Goal: Task Accomplishment & Management: Manage account settings

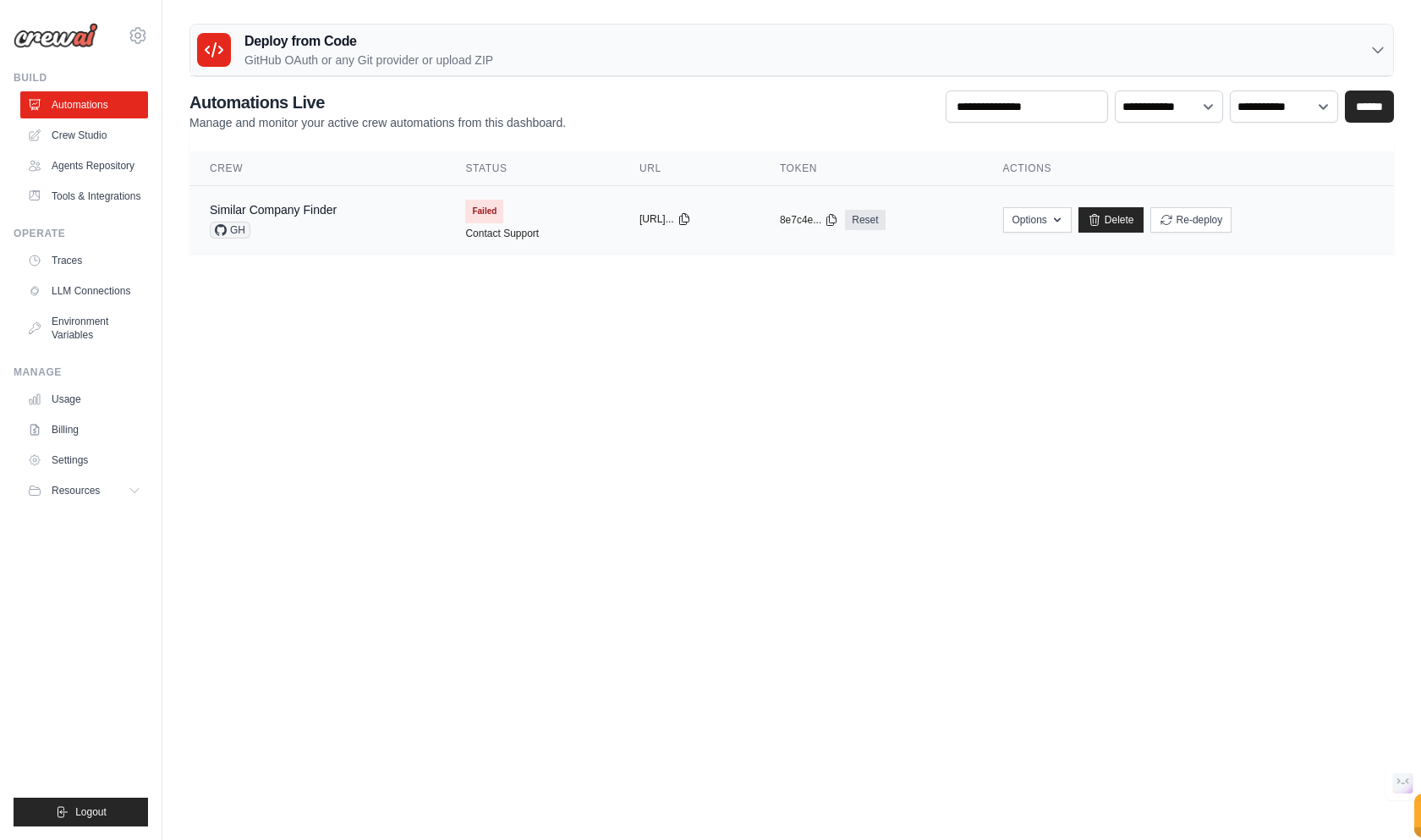
drag, startPoint x: 614, startPoint y: 214, endPoint x: 642, endPoint y: 225, distance: 30.1
click at [619, 214] on td "copied [URL]..." at bounding box center [689, 220] width 140 height 69
click at [642, 226] on div "copied [URL]..." at bounding box center [689, 219] width 99 height 14
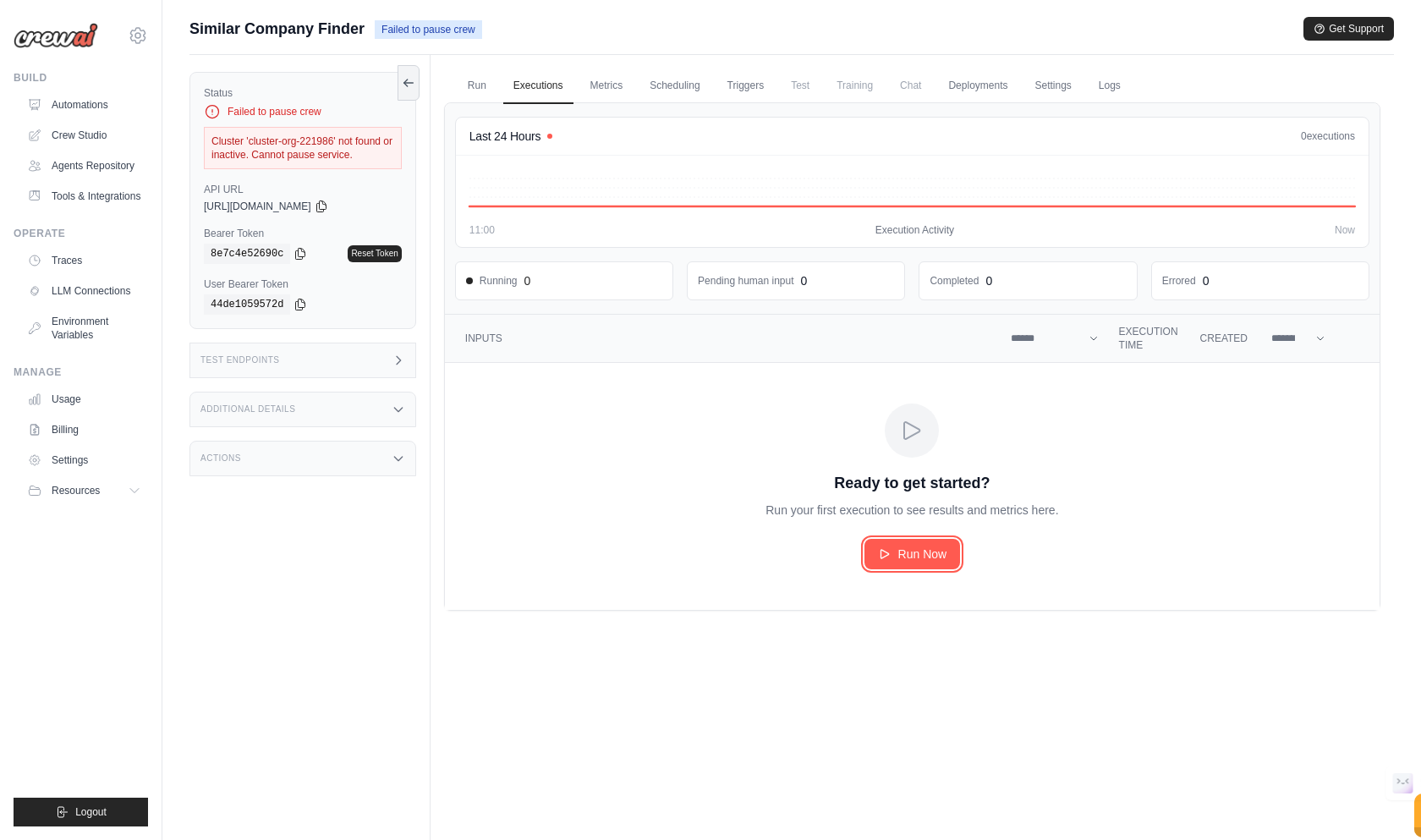
click at [914, 544] on link "Run Now" at bounding box center [913, 554] width 97 height 31
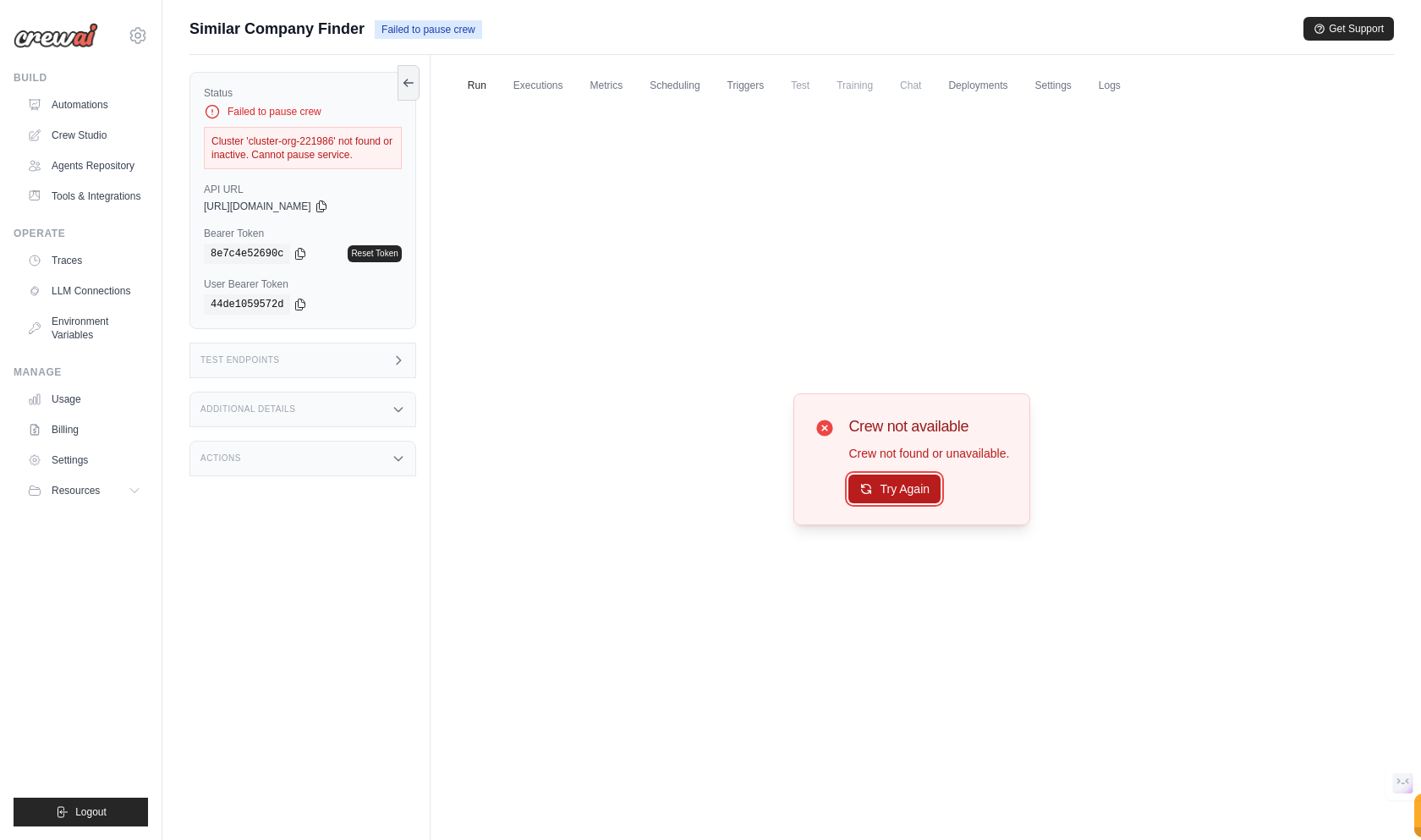
click at [875, 490] on button "Try Again" at bounding box center [894, 489] width 92 height 29
click at [339, 218] on div "Status Failed to pause crew Cluster 'cluster-org-221986' not found or inactive.…" at bounding box center [303, 200] width 227 height 257
click at [386, 256] on link "Reset Token" at bounding box center [374, 254] width 53 height 17
click at [357, 251] on link "Reset Token" at bounding box center [374, 254] width 53 height 17
click at [997, 85] on link "Deployments" at bounding box center [978, 86] width 80 height 35
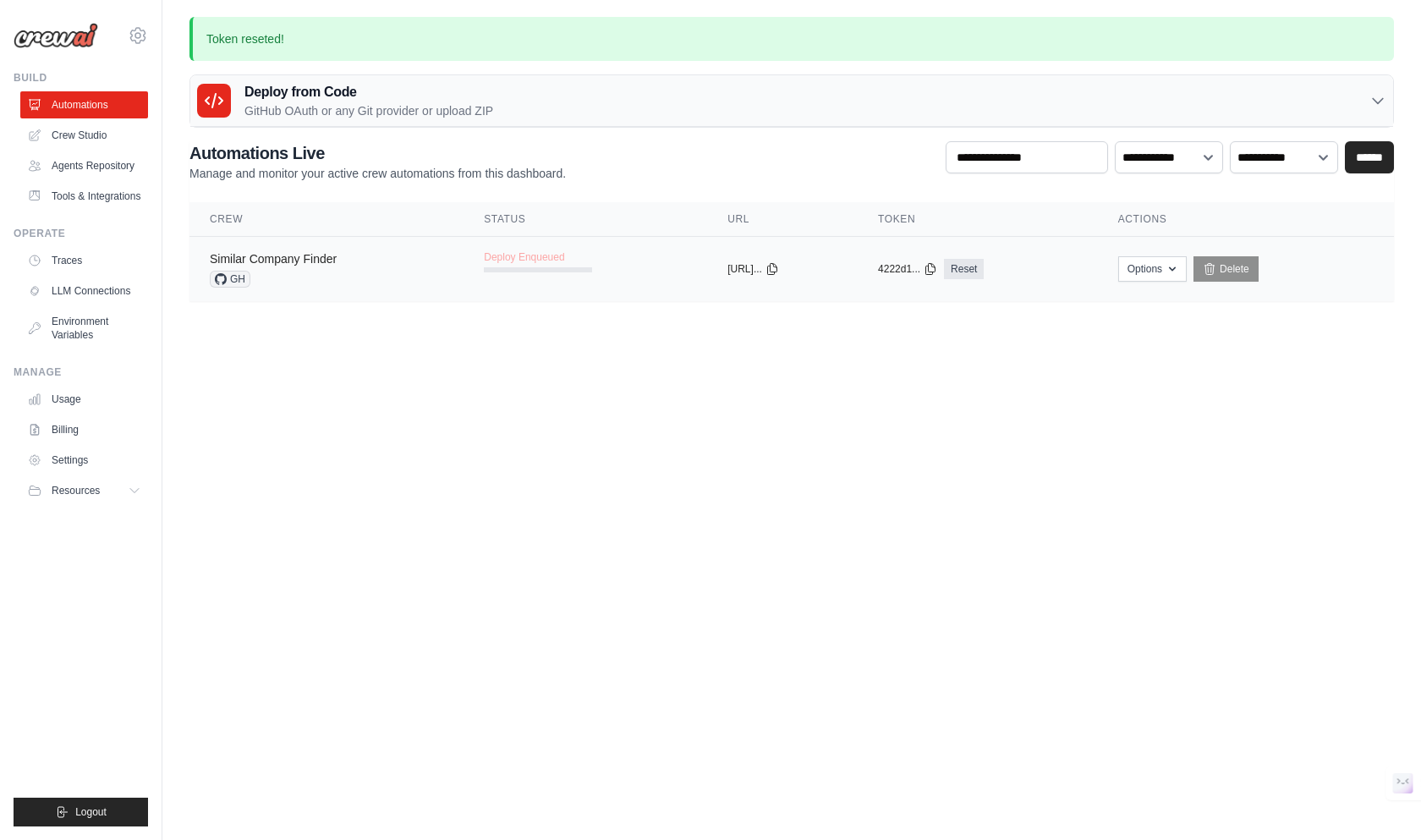
click at [258, 252] on link "Similar Company Finder" at bounding box center [273, 258] width 127 height 14
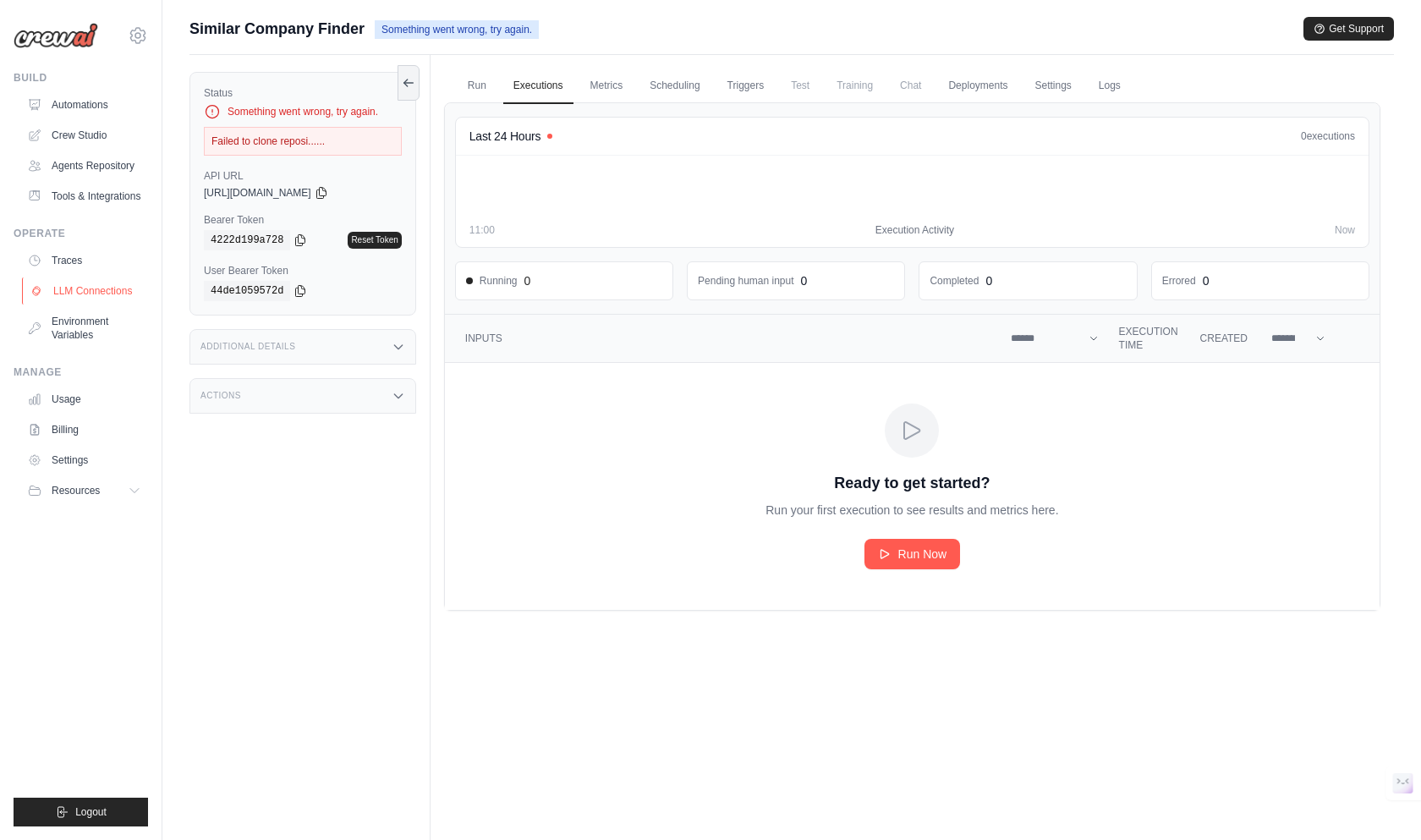
click at [99, 287] on link "LLM Connections" at bounding box center [86, 291] width 127 height 27
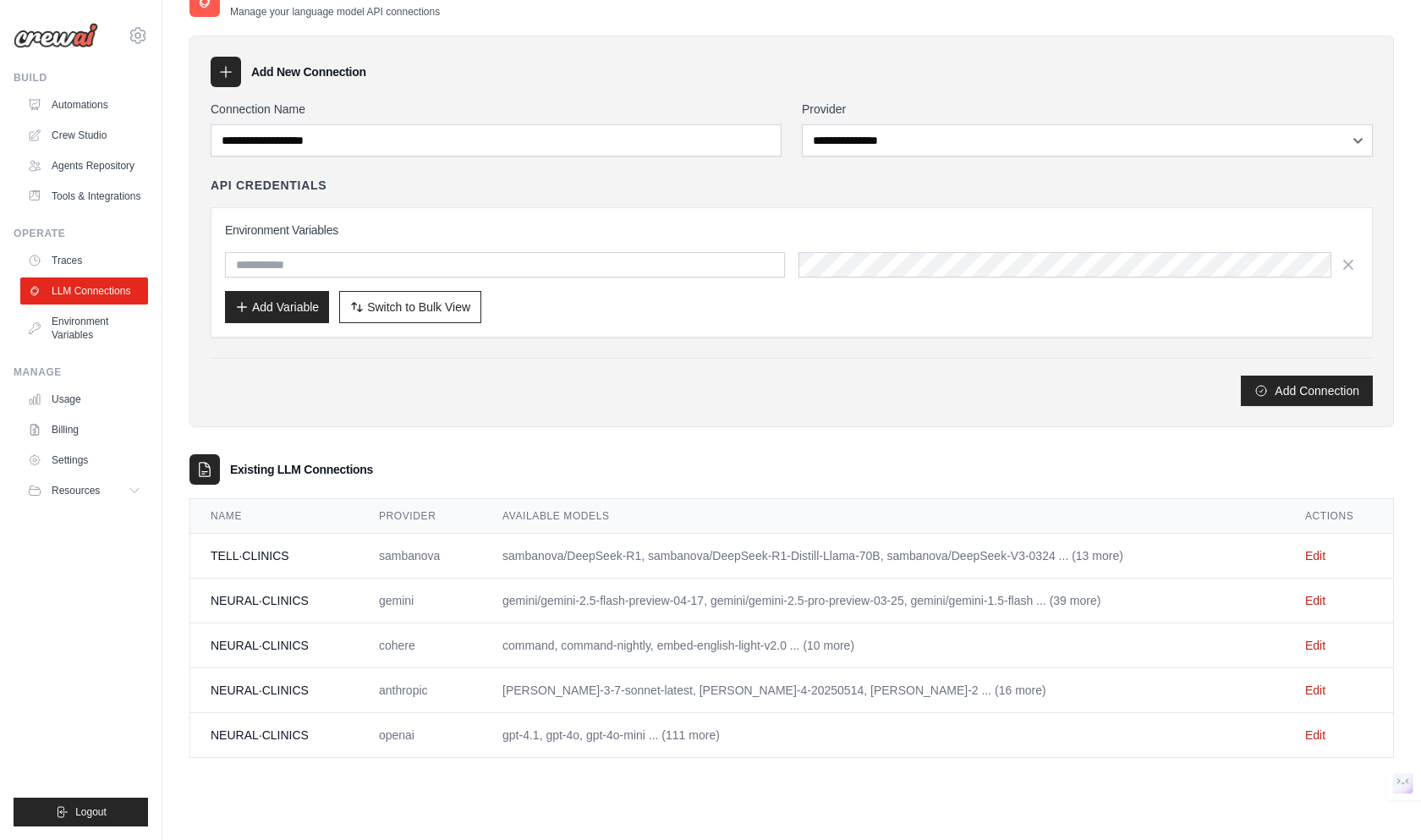
scroll to position [33, 0]
click at [1273, 600] on td "gemini/gemini-2.5-flash-preview-04-17, gemini/gemini-2.5-pro-preview-03-25, gem…" at bounding box center [884, 599] width 803 height 45
click at [1301, 599] on td "Edit" at bounding box center [1338, 599] width 108 height 45
click at [1310, 597] on link "Edit" at bounding box center [1315, 598] width 20 height 14
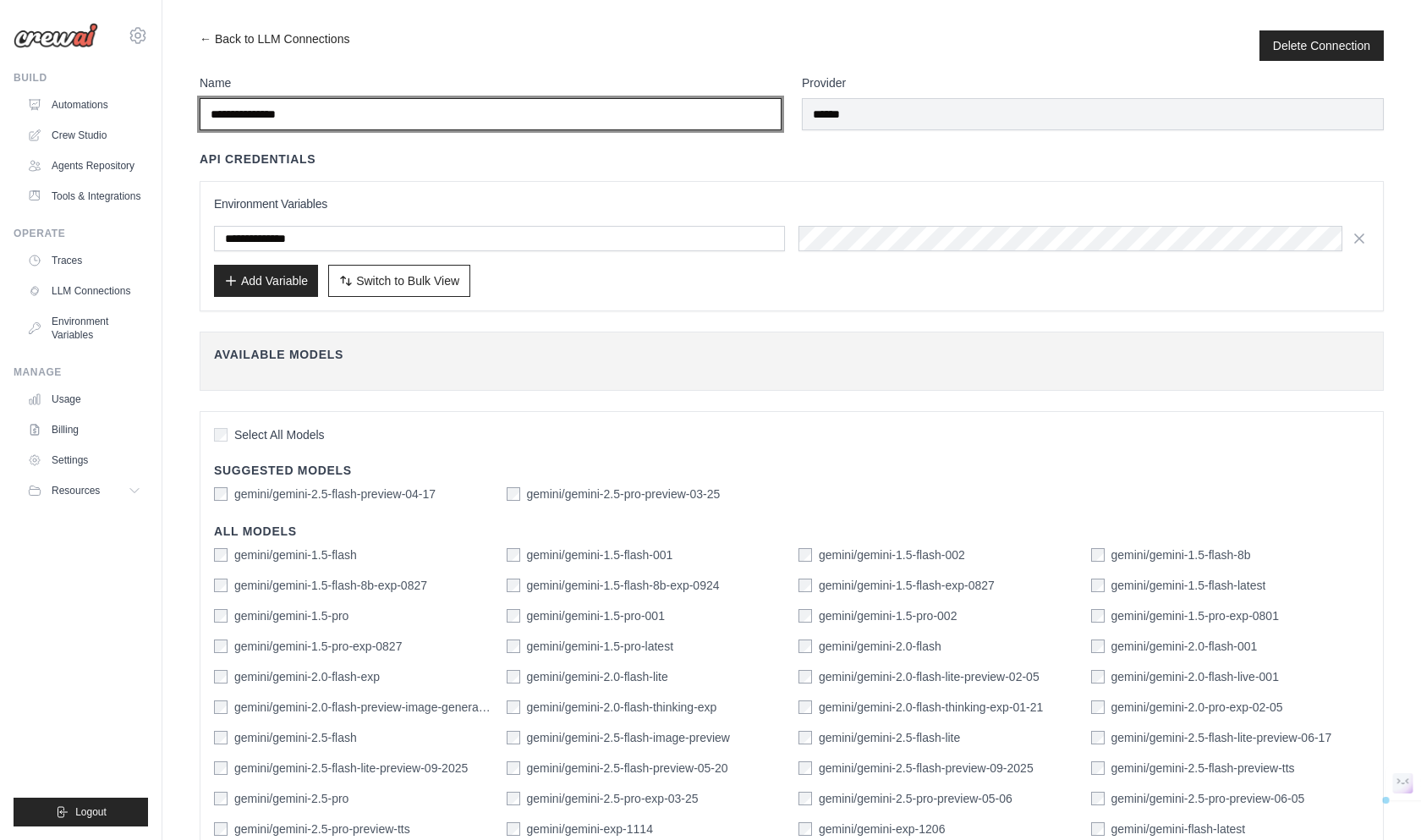
drag, startPoint x: 255, startPoint y: 109, endPoint x: 175, endPoint y: 111, distance: 80.0
click at [175, 111] on div "**********" at bounding box center [792, 579] width 1258 height 1097
type input "**********"
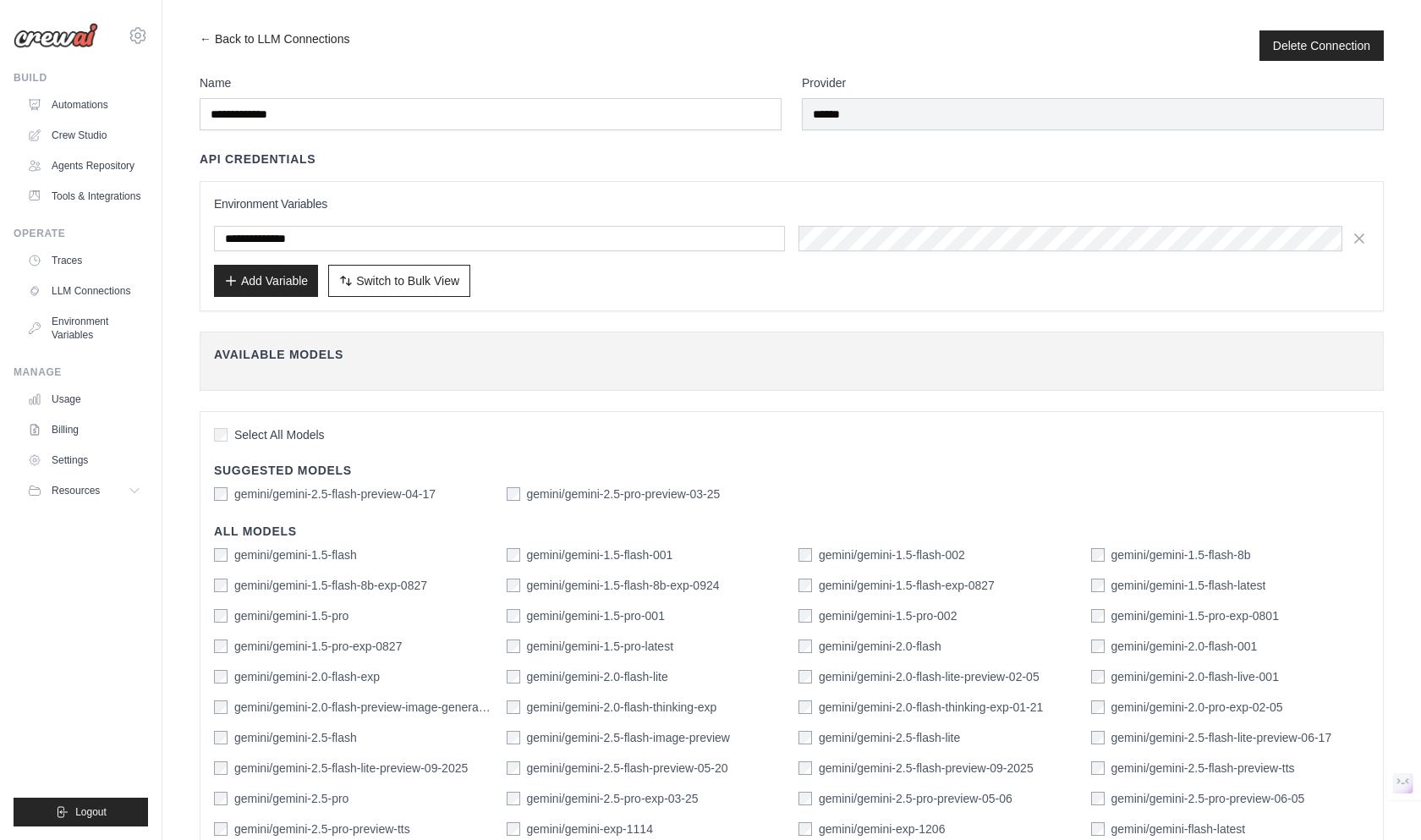
click at [743, 374] on div "Available Models Fetch Available Models" at bounding box center [792, 361] width 1184 height 59
click at [454, 295] on button "Switch to Bulk View Switch to Table View" at bounding box center [399, 281] width 142 height 33
click at [0, 0] on textarea at bounding box center [0, 0] width 0 height 0
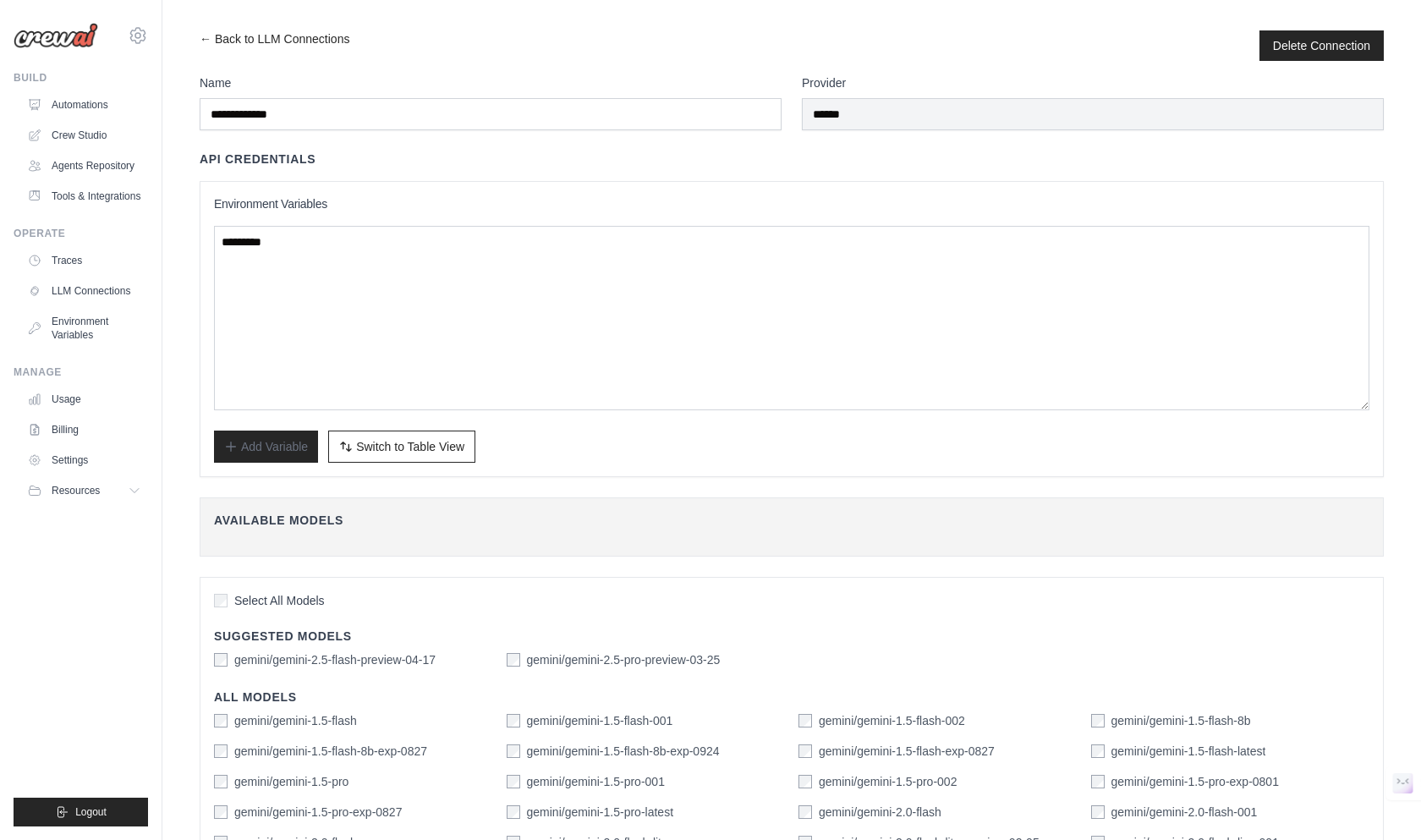
click at [665, 475] on div "**********" at bounding box center [792, 329] width 1184 height 296
click at [473, 438] on button "Switch to Bulk View Switch to Table View" at bounding box center [401, 446] width 147 height 33
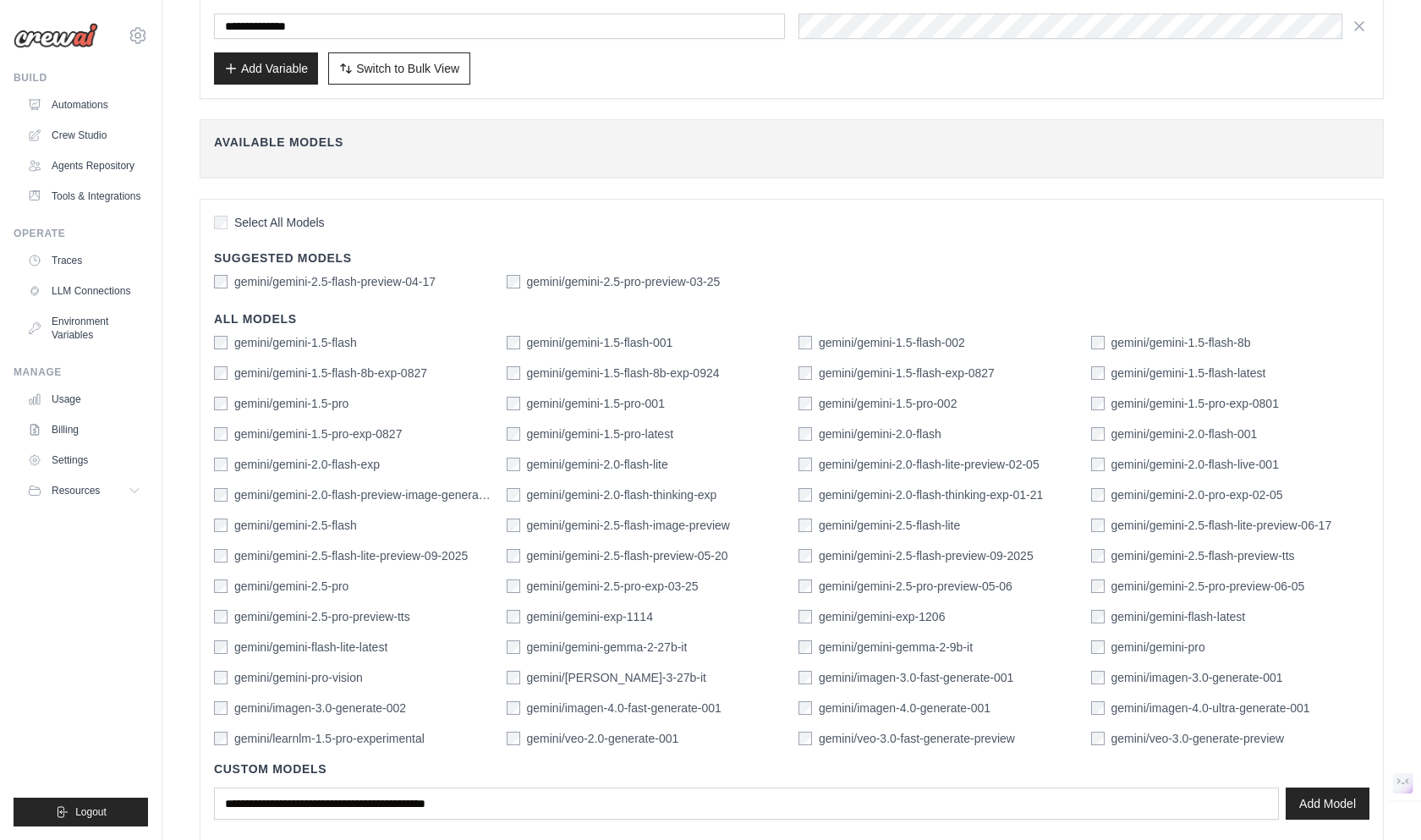
scroll to position [306, 0]
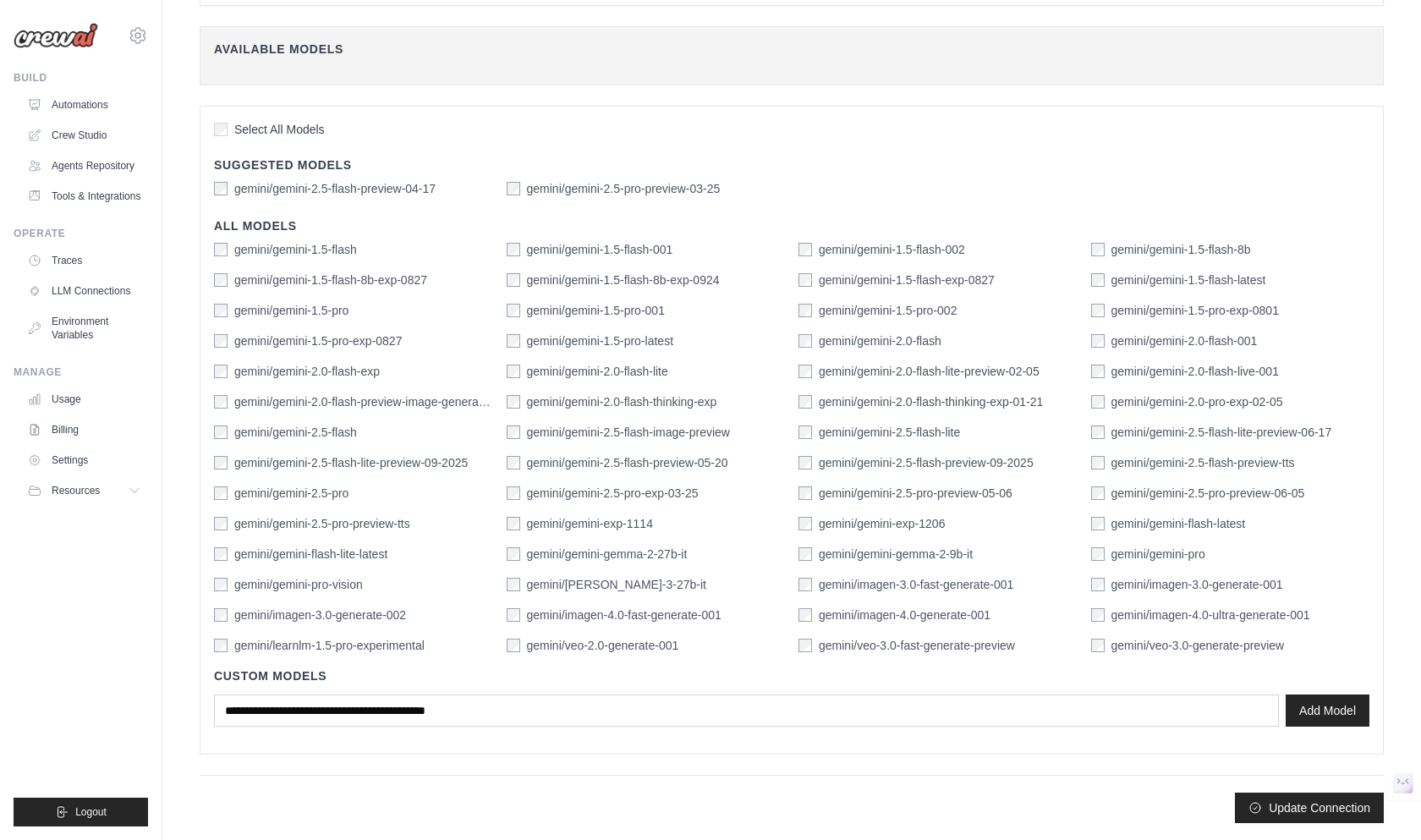
click at [357, 613] on label "gemini/imagen-3.0-generate-002" at bounding box center [320, 615] width 172 height 17
click at [321, 557] on label "gemini/gemini-flash-lite-latest" at bounding box center [310, 554] width 153 height 17
click at [345, 459] on label "gemini/gemini-2.5-flash-lite-preview-09-2025" at bounding box center [350, 463] width 233 height 17
click at [704, 439] on label "gemini/gemini-2.5-flash-image-preview" at bounding box center [628, 432] width 203 height 17
click at [617, 618] on label "gemini/imagen-4.0-fast-generate-001" at bounding box center [624, 615] width 194 height 17
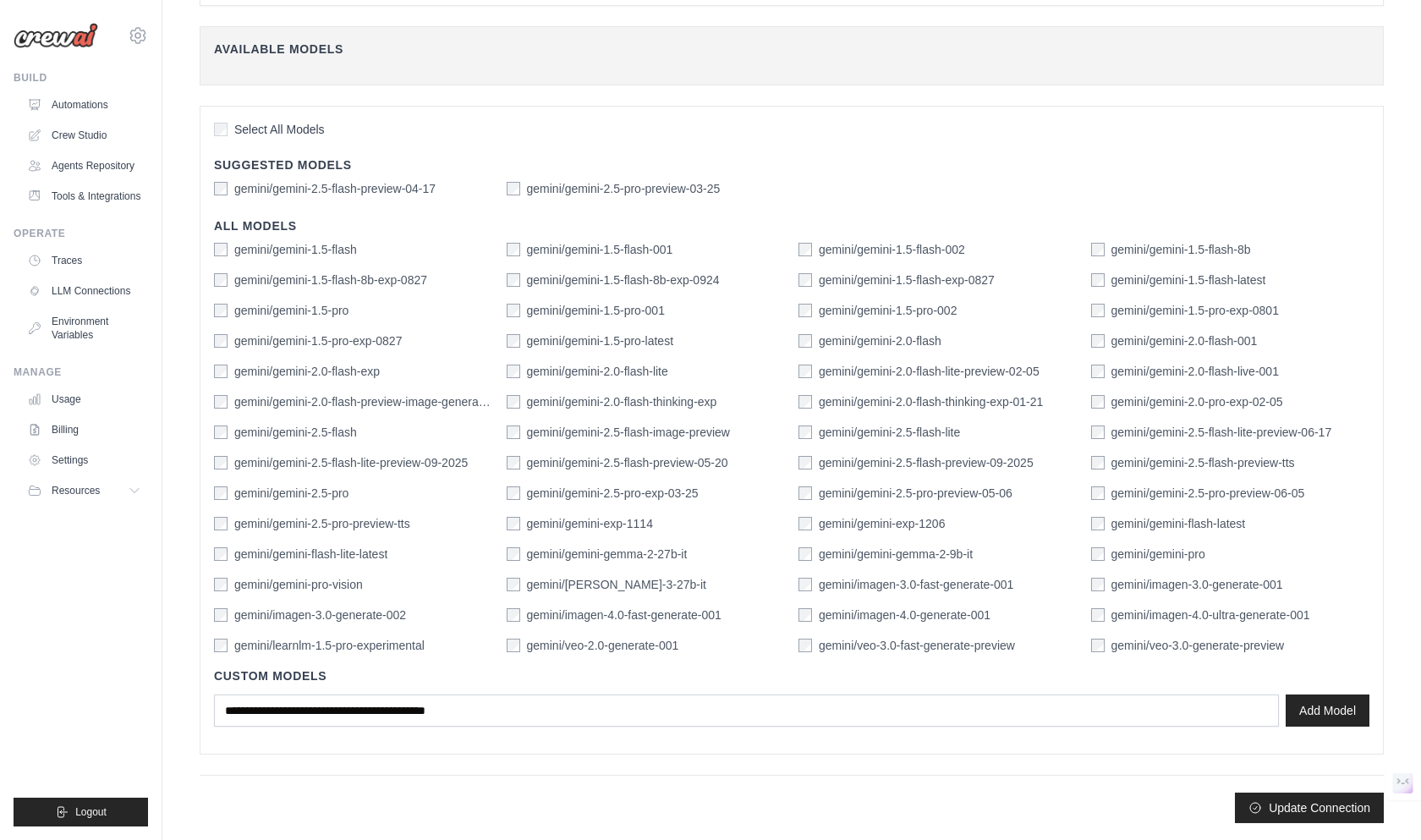
click at [630, 642] on label "gemini/veo-2.0-generate-001" at bounding box center [603, 645] width 152 height 17
click at [883, 597] on div "gemini/gemini-1.5-flash gemini/gemini-1.5-flash-001 gemini/gemini-1.5-flash-002…" at bounding box center [791, 447] width 1155 height 413
click at [888, 616] on label "gemini/imagen-4.0-generate-001" at bounding box center [904, 615] width 172 height 17
click at [991, 646] on label "gemini/veo-3.0-fast-generate-preview" at bounding box center [916, 645] width 196 height 17
click at [1221, 381] on div "gemini/gemini-1.5-flash gemini/gemini-1.5-flash-001 gemini/gemini-1.5-flash-002…" at bounding box center [791, 447] width 1155 height 413
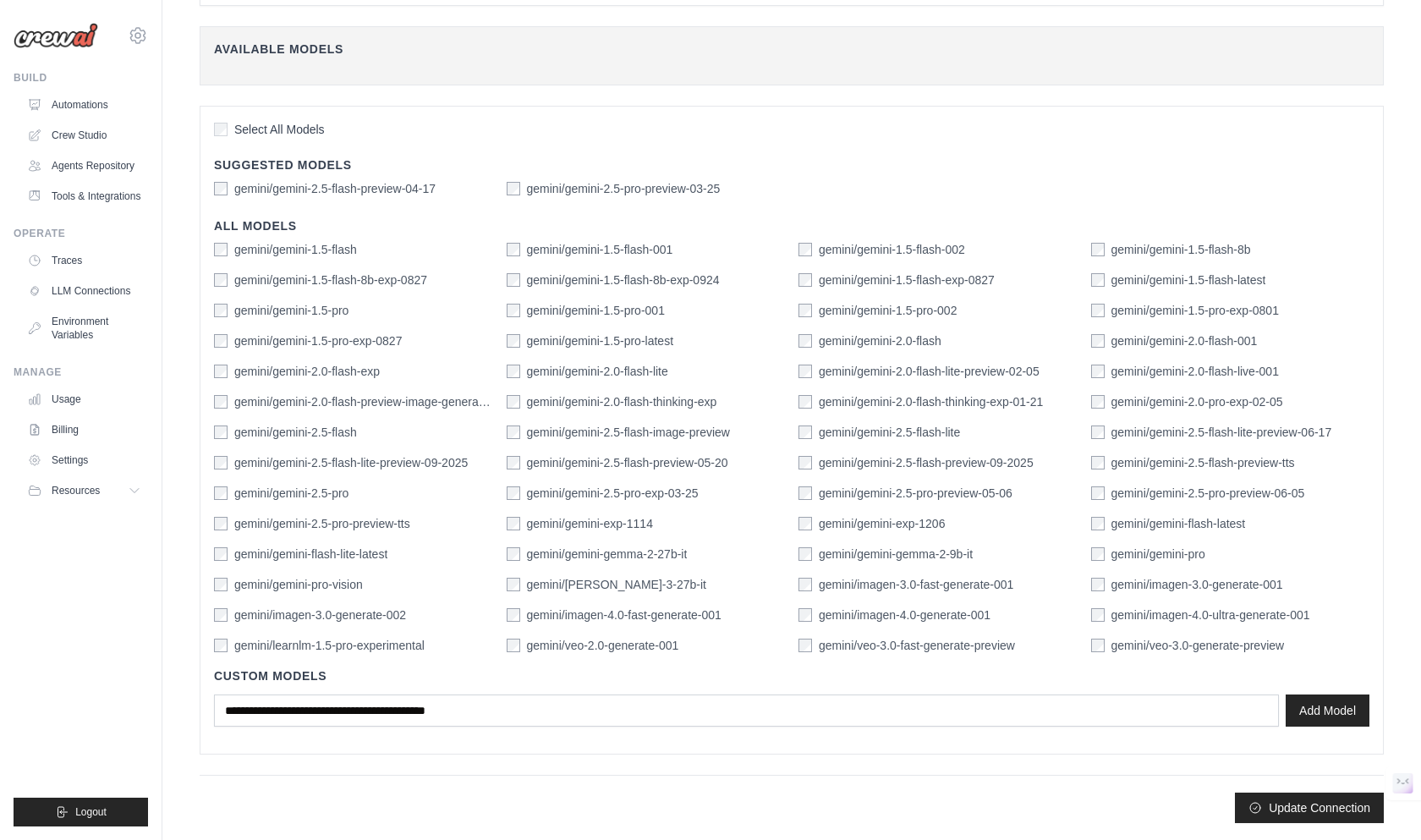
click at [1200, 353] on div "gemini/gemini-1.5-flash gemini/gemini-1.5-flash-001 gemini/gemini-1.5-flash-002…" at bounding box center [791, 447] width 1155 height 413
click at [1186, 372] on label "gemini/gemini-2.0-flash-live-001" at bounding box center [1195, 371] width 167 height 17
click at [870, 467] on label "gemini/gemini-2.5-flash-preview-09-2025" at bounding box center [926, 463] width 215 height 17
click at [894, 429] on label "gemini/gemini-2.5-flash-lite" at bounding box center [889, 432] width 141 height 17
click at [1343, 817] on button "Update Connection" at bounding box center [1309, 807] width 149 height 31
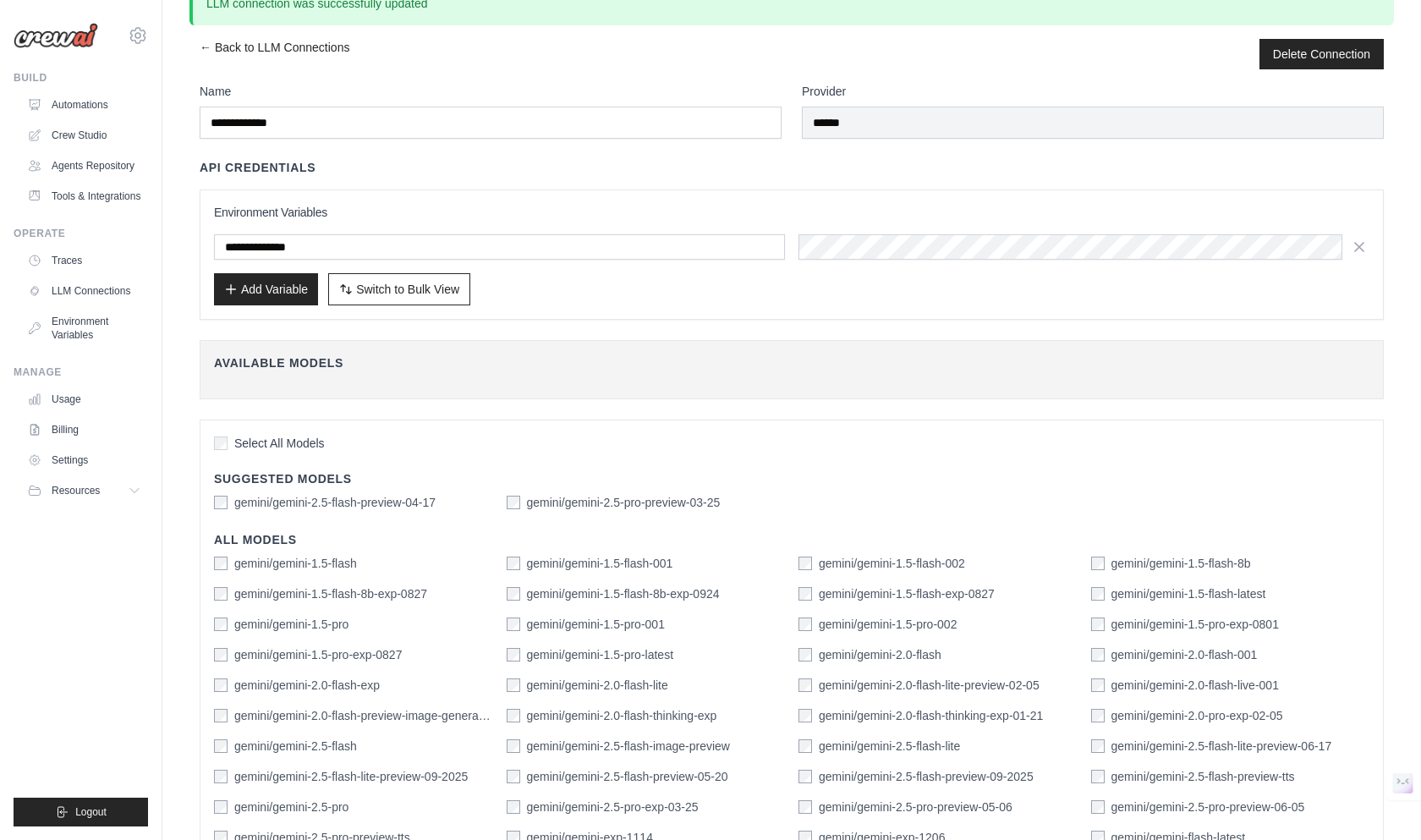
scroll to position [192, 0]
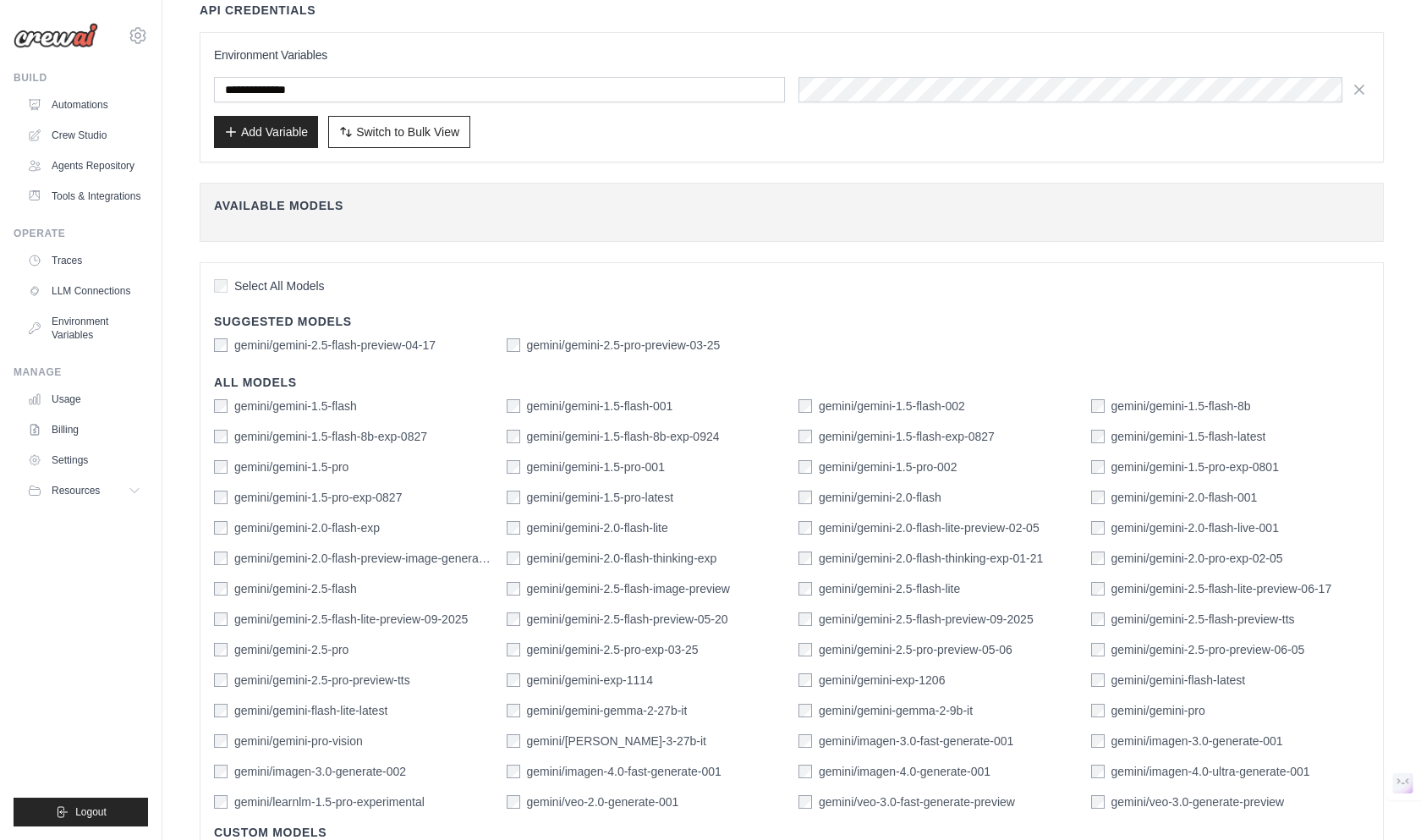
click at [888, 586] on label "gemini/gemini-2.5-flash-lite" at bounding box center [889, 588] width 141 height 17
click at [846, 742] on label "gemini/imagen-3.0-fast-generate-001" at bounding box center [915, 741] width 194 height 17
click at [1116, 801] on label "gemini/veo-3.0-generate-preview" at bounding box center [1198, 802] width 174 height 17
click at [1126, 774] on label "gemini/imagen-4.0-ultra-generate-001" at bounding box center [1211, 771] width 199 height 17
click at [1142, 746] on label "gemini/imagen-3.0-generate-001" at bounding box center [1197, 741] width 172 height 17
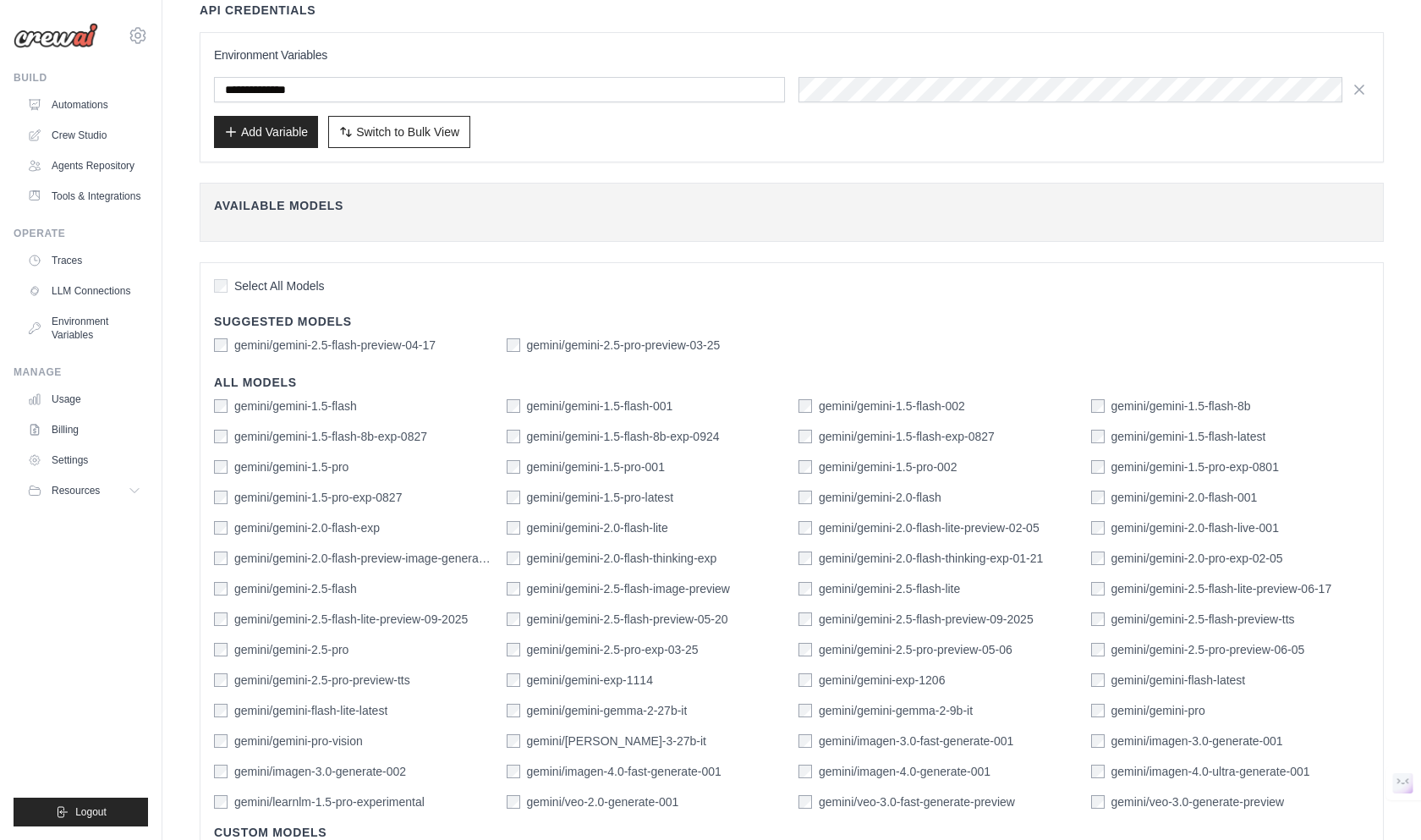
click at [1166, 682] on label "gemini/gemini-flash-latest" at bounding box center [1178, 680] width 135 height 17
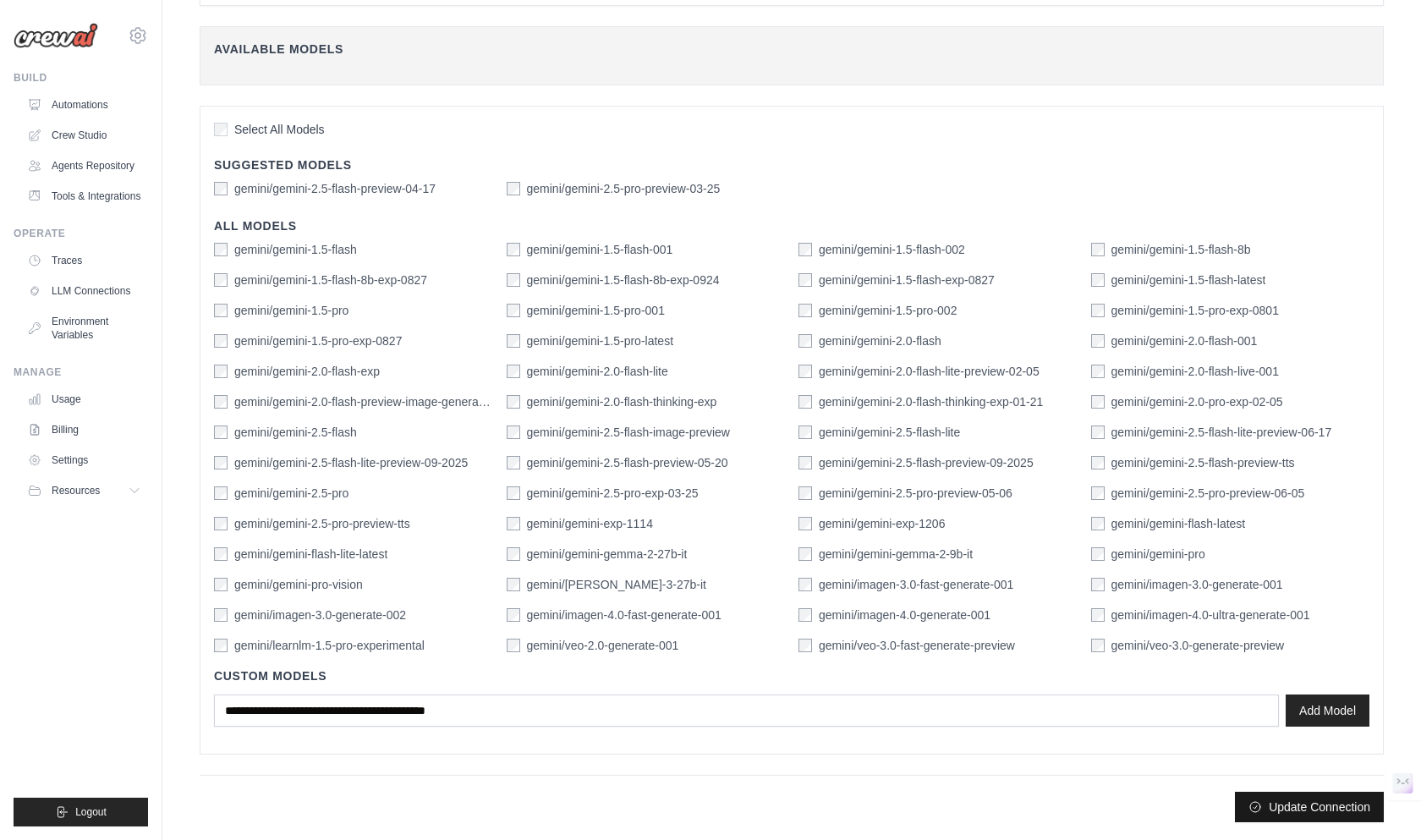
click at [1256, 799] on button "Update Connection" at bounding box center [1309, 807] width 149 height 31
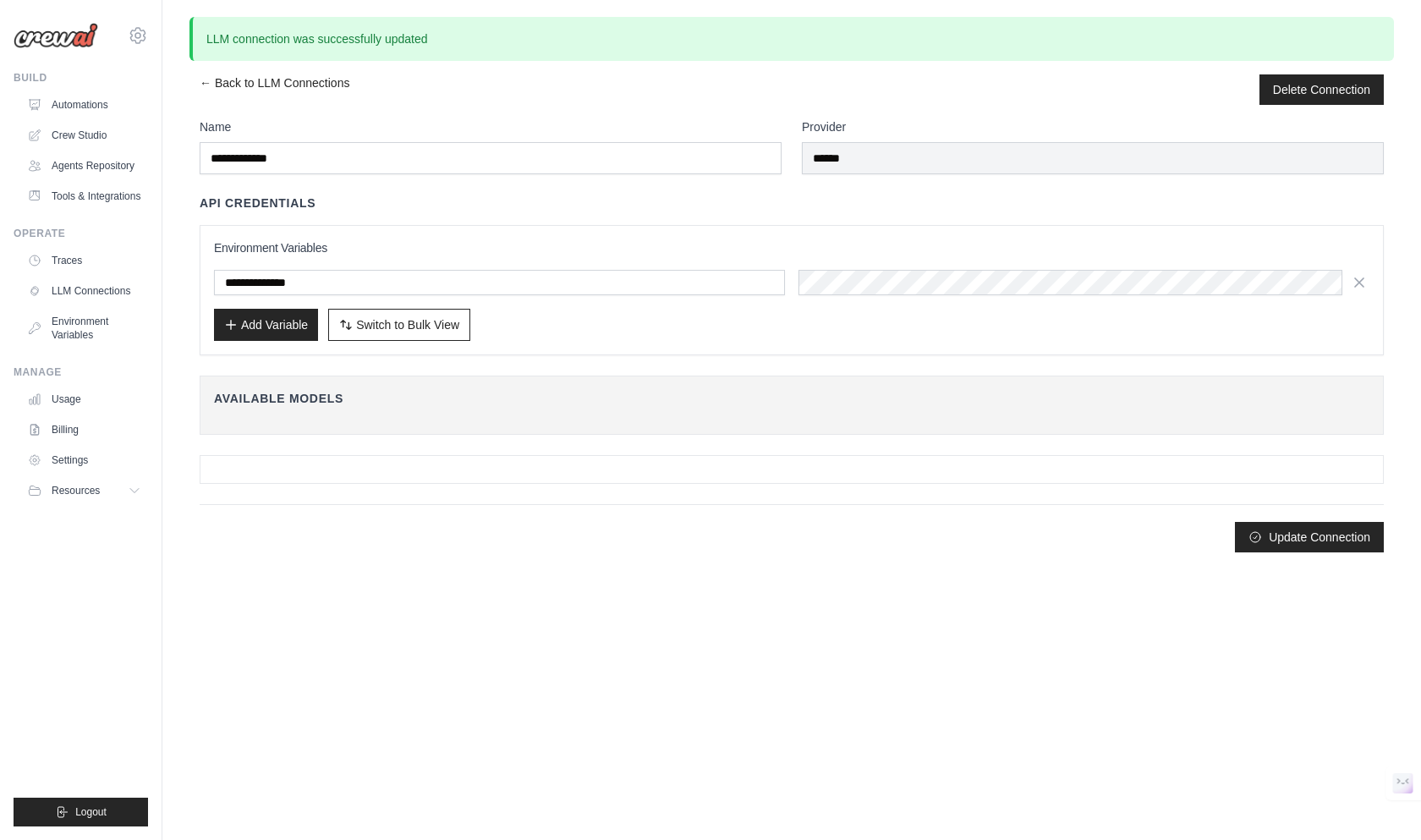
scroll to position [0, 0]
click at [1303, 809] on body "remigio@bongulielmi.com Settings Build Automations" at bounding box center [710, 420] width 1421 height 840
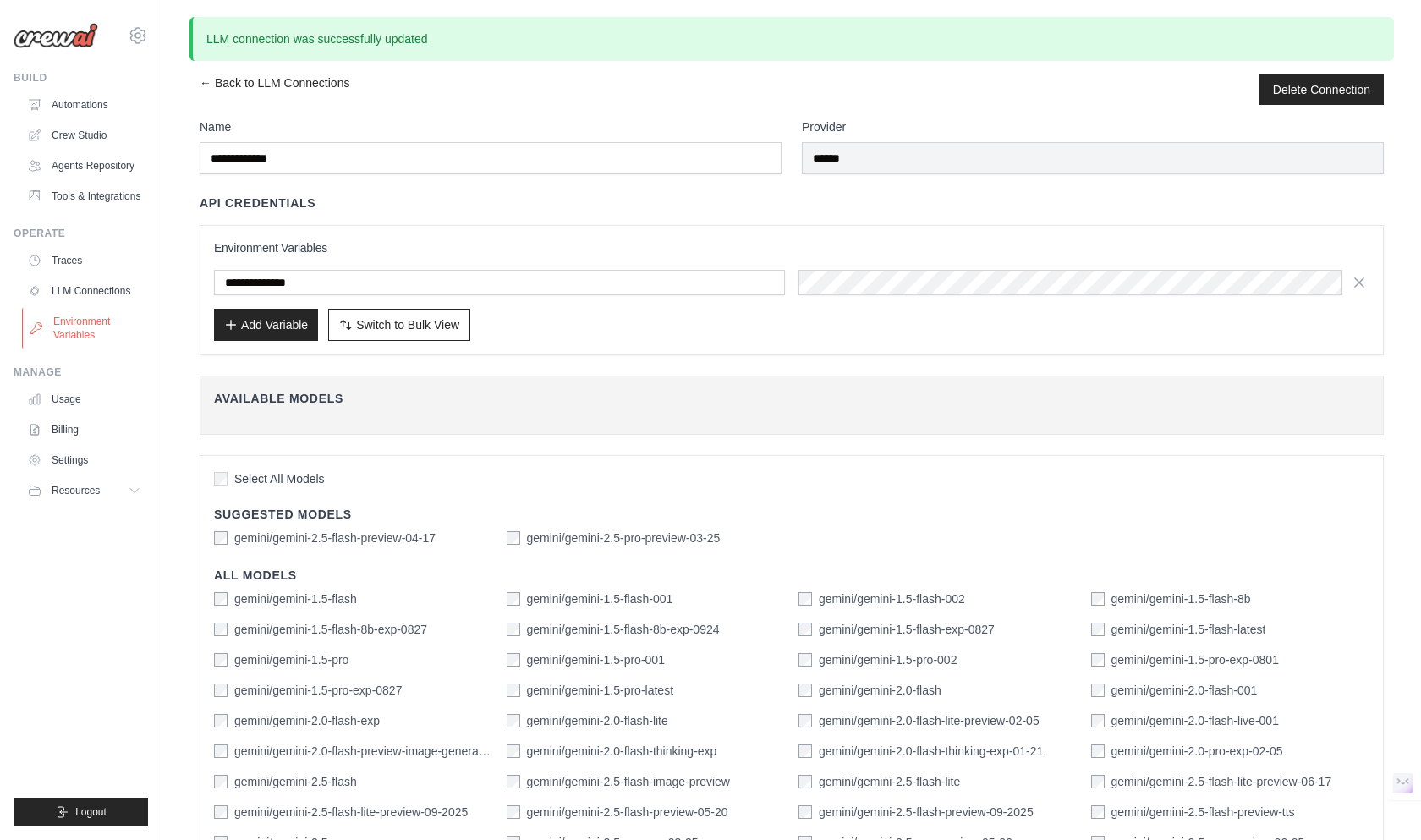
click at [82, 318] on link "Environment Variables" at bounding box center [86, 328] width 127 height 41
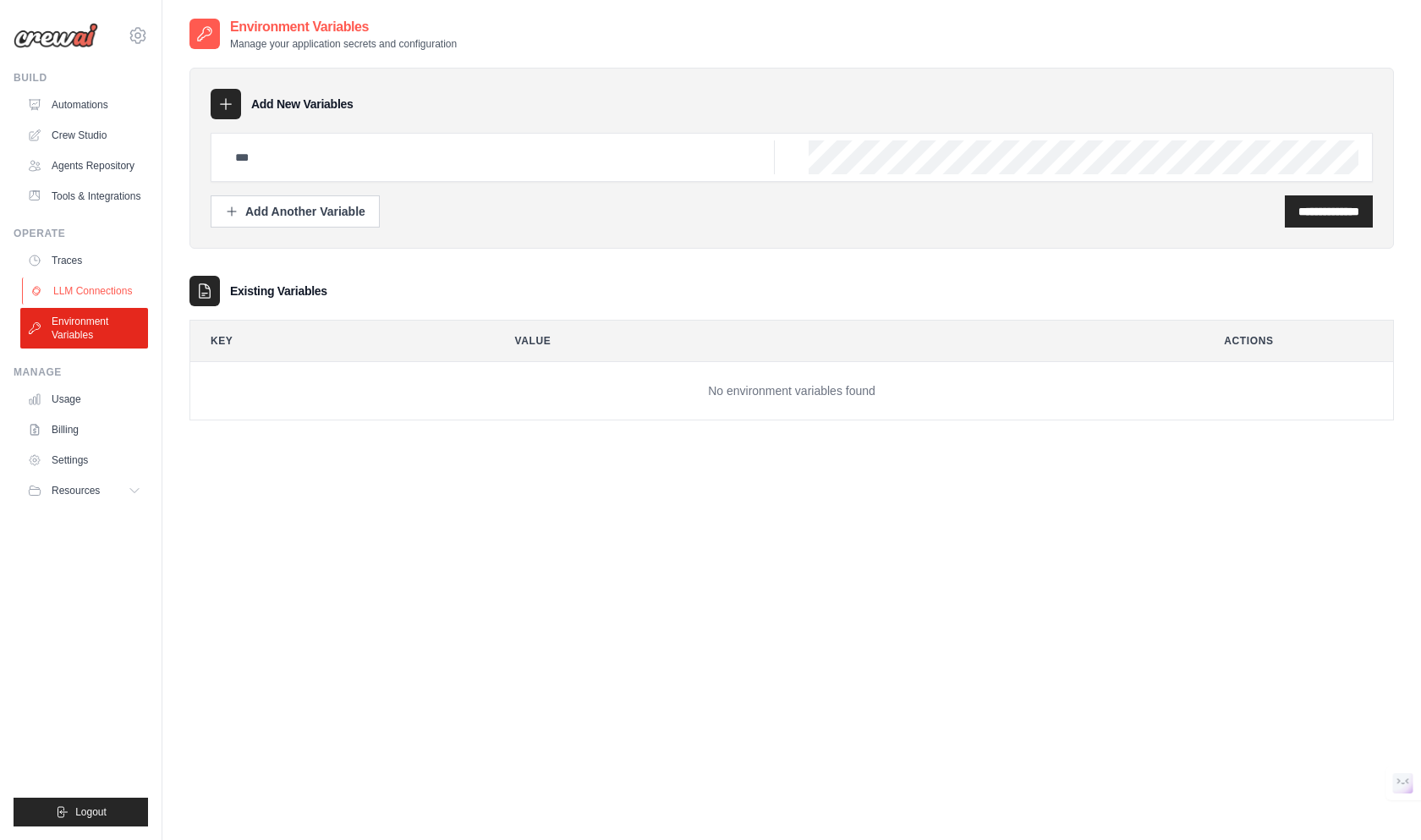
click at [100, 282] on link "LLM Connections" at bounding box center [86, 291] width 127 height 27
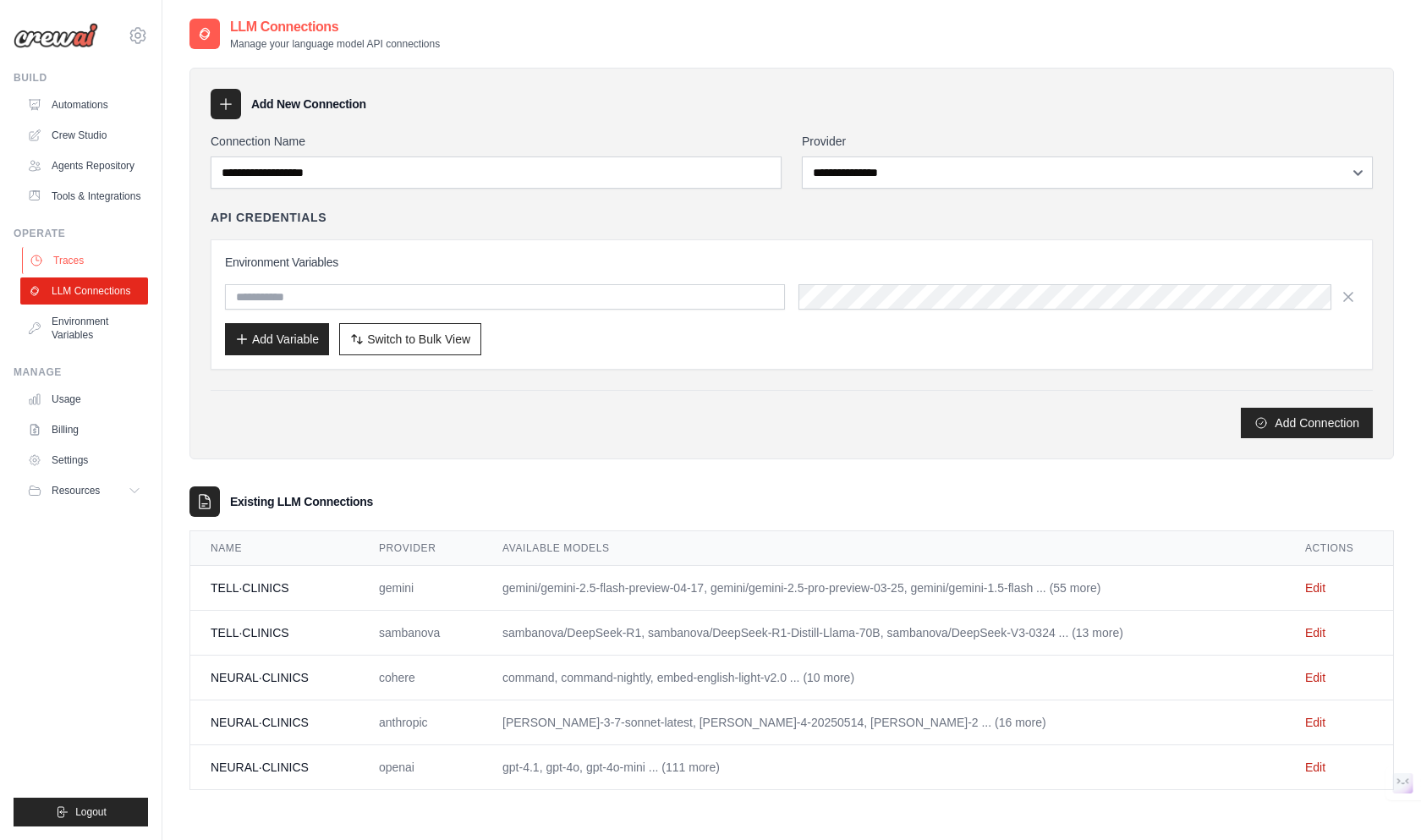
click at [95, 252] on link "Traces" at bounding box center [86, 260] width 127 height 27
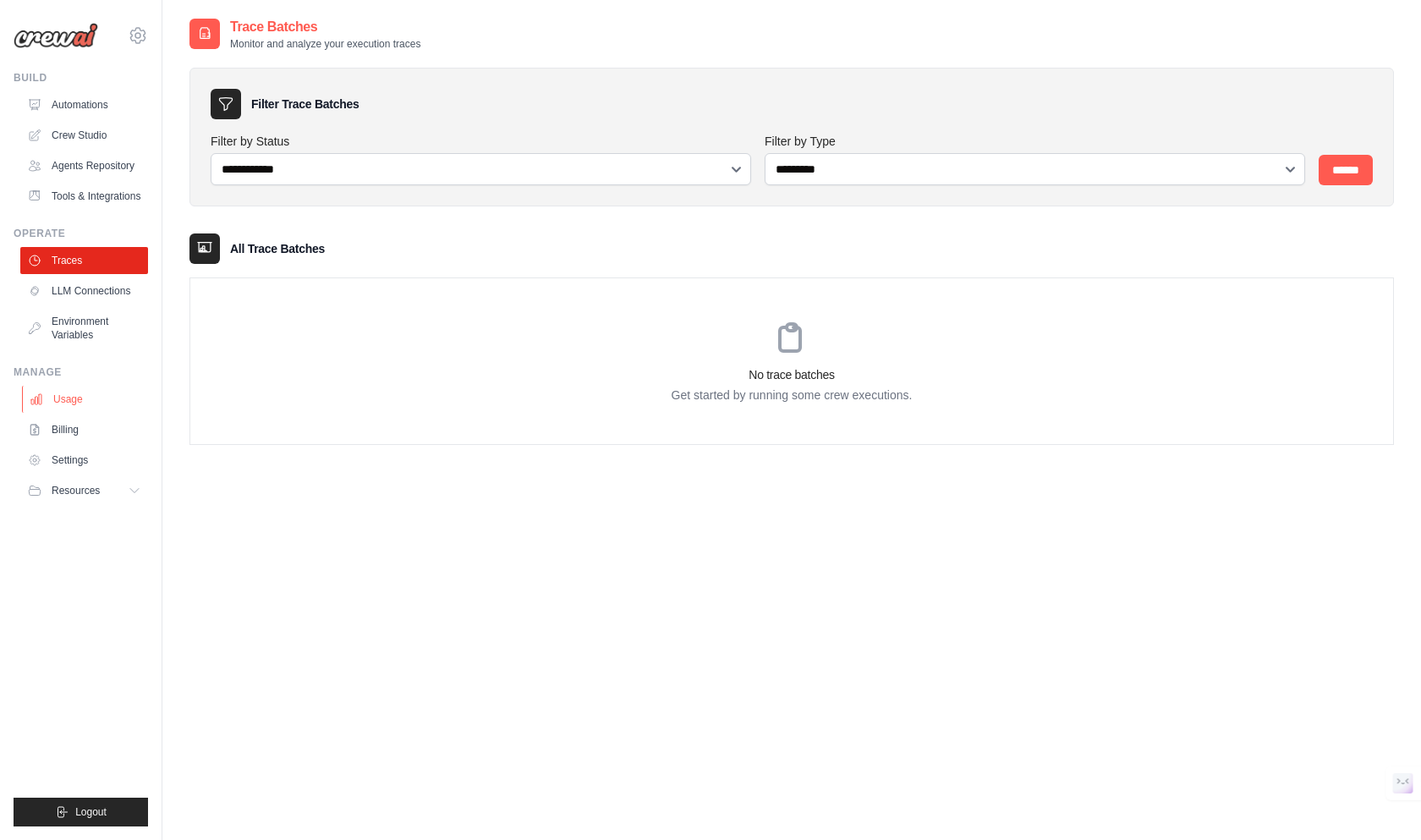
click at [80, 401] on link "Usage" at bounding box center [86, 399] width 127 height 27
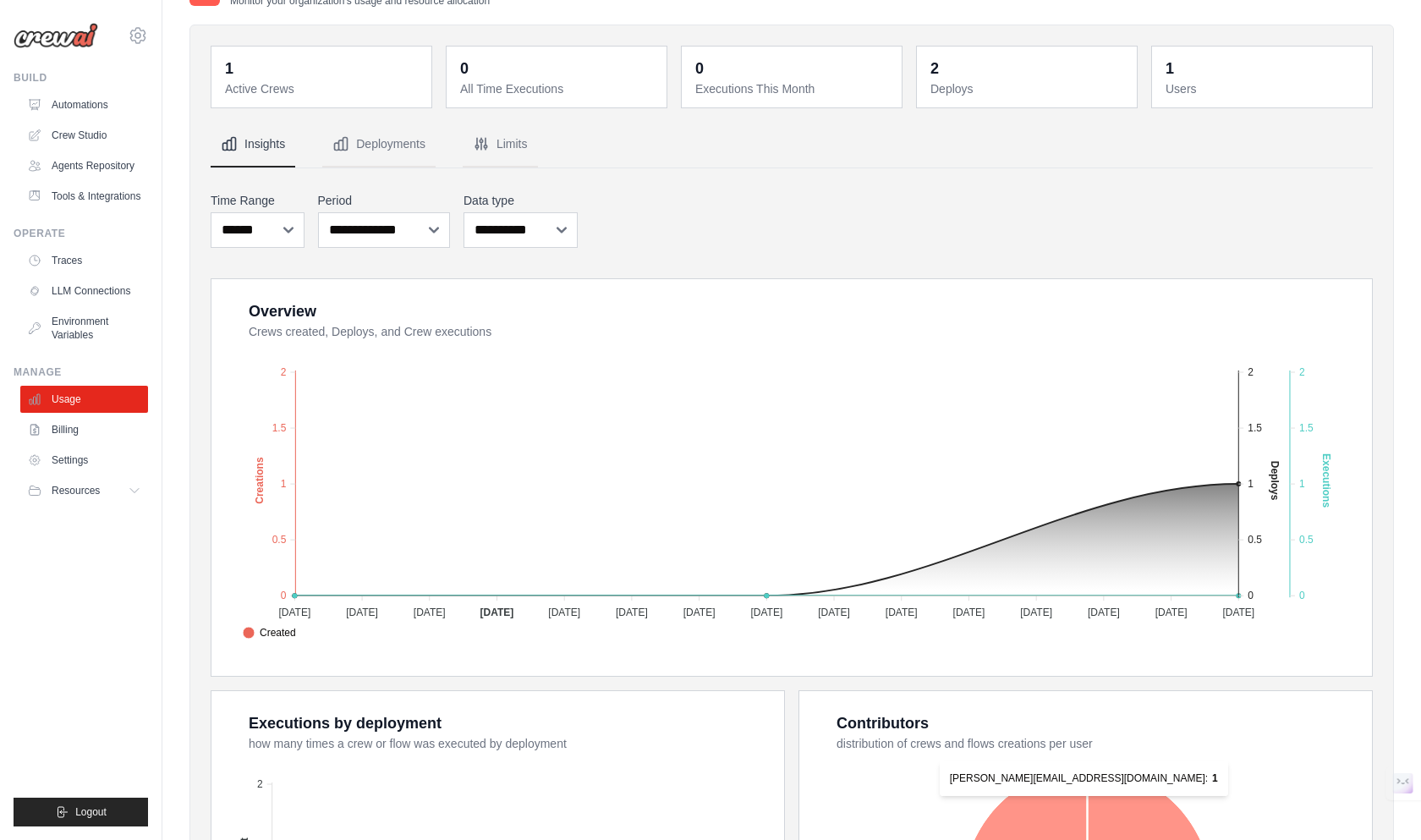
scroll to position [387, 0]
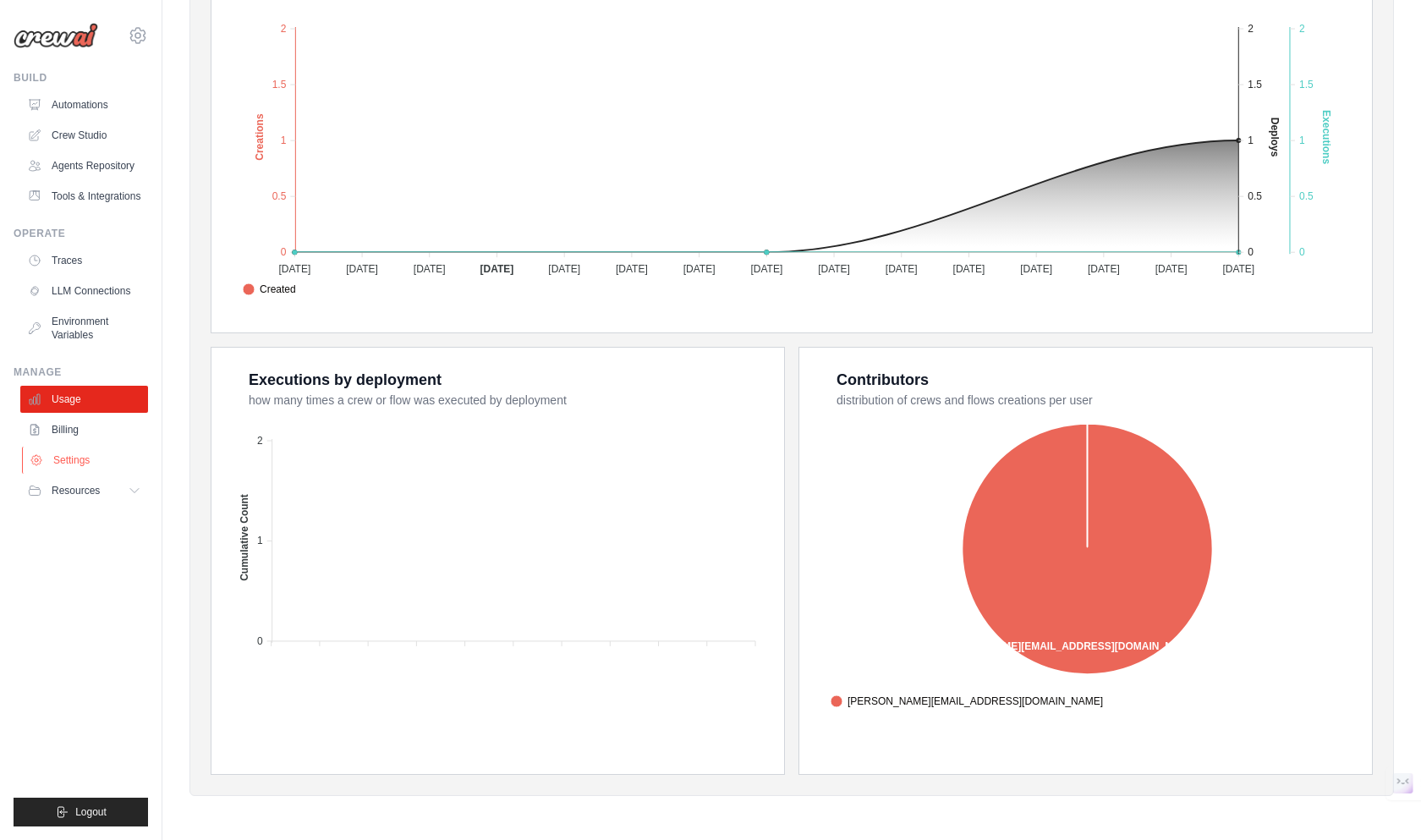
click at [74, 449] on link "Settings" at bounding box center [86, 460] width 127 height 27
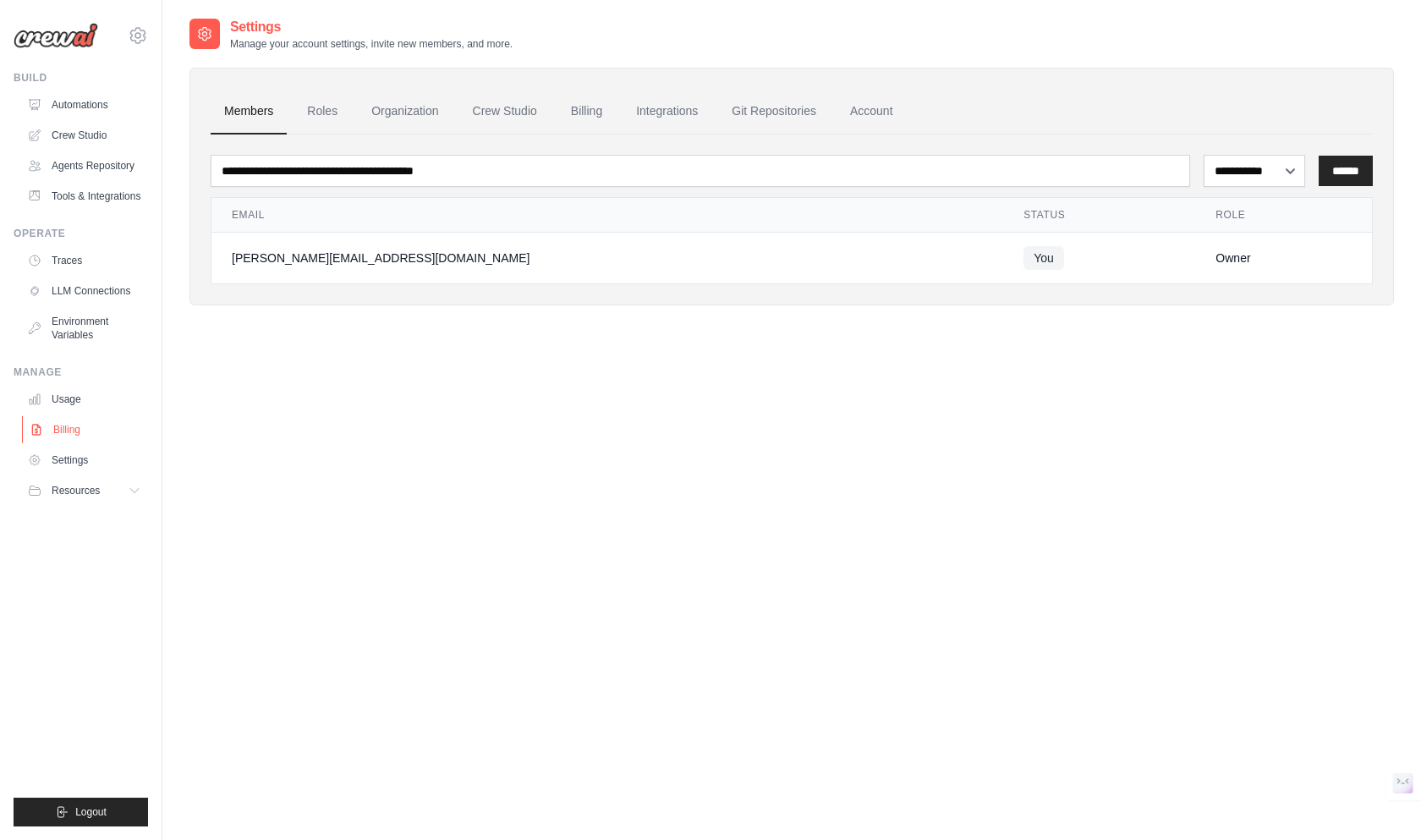
click at [86, 439] on link "Billing" at bounding box center [86, 429] width 127 height 27
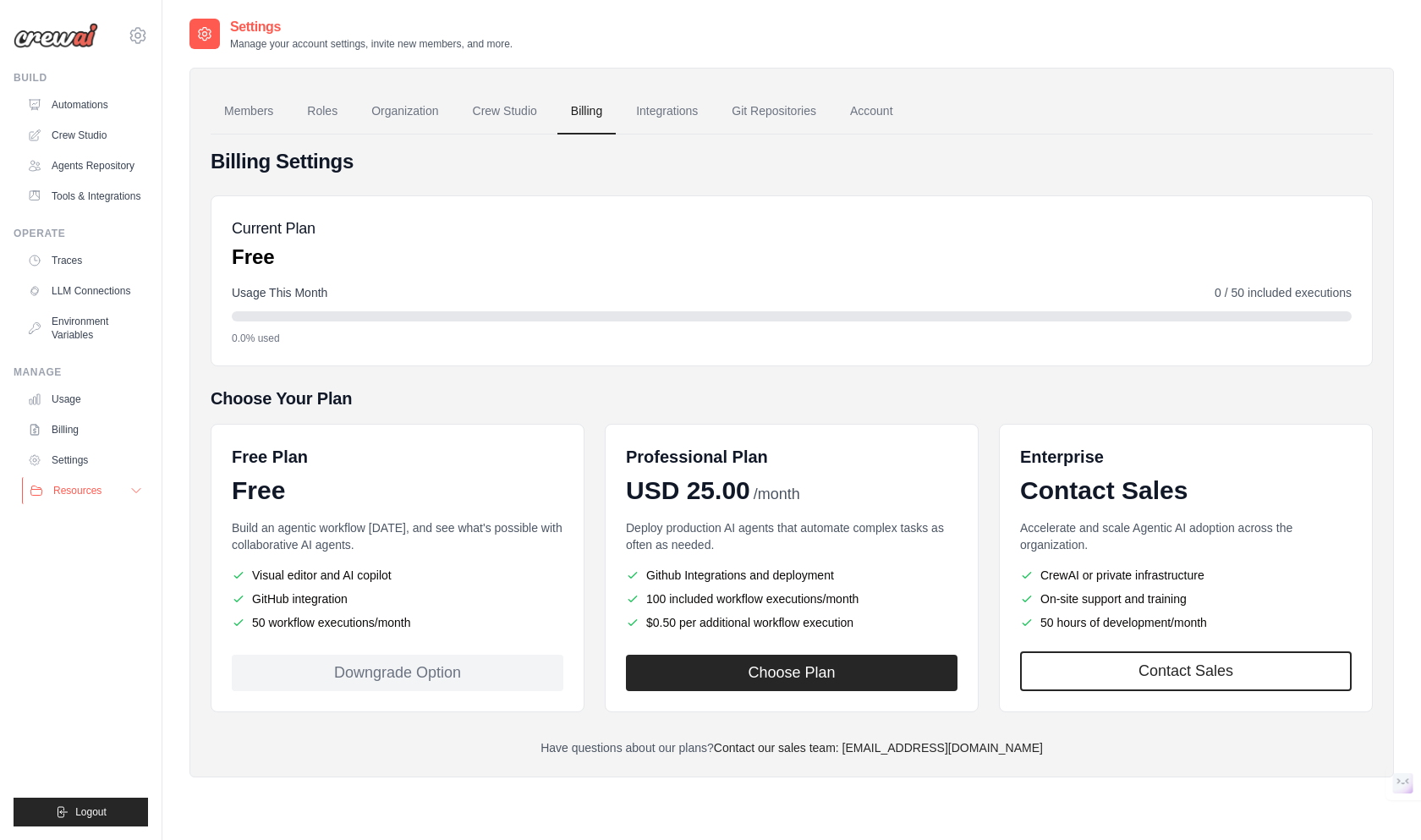
click at [65, 482] on button "Resources" at bounding box center [86, 490] width 127 height 27
click at [72, 543] on span "GitHub" at bounding box center [76, 546] width 32 height 14
